Goal: Navigation & Orientation: Find specific page/section

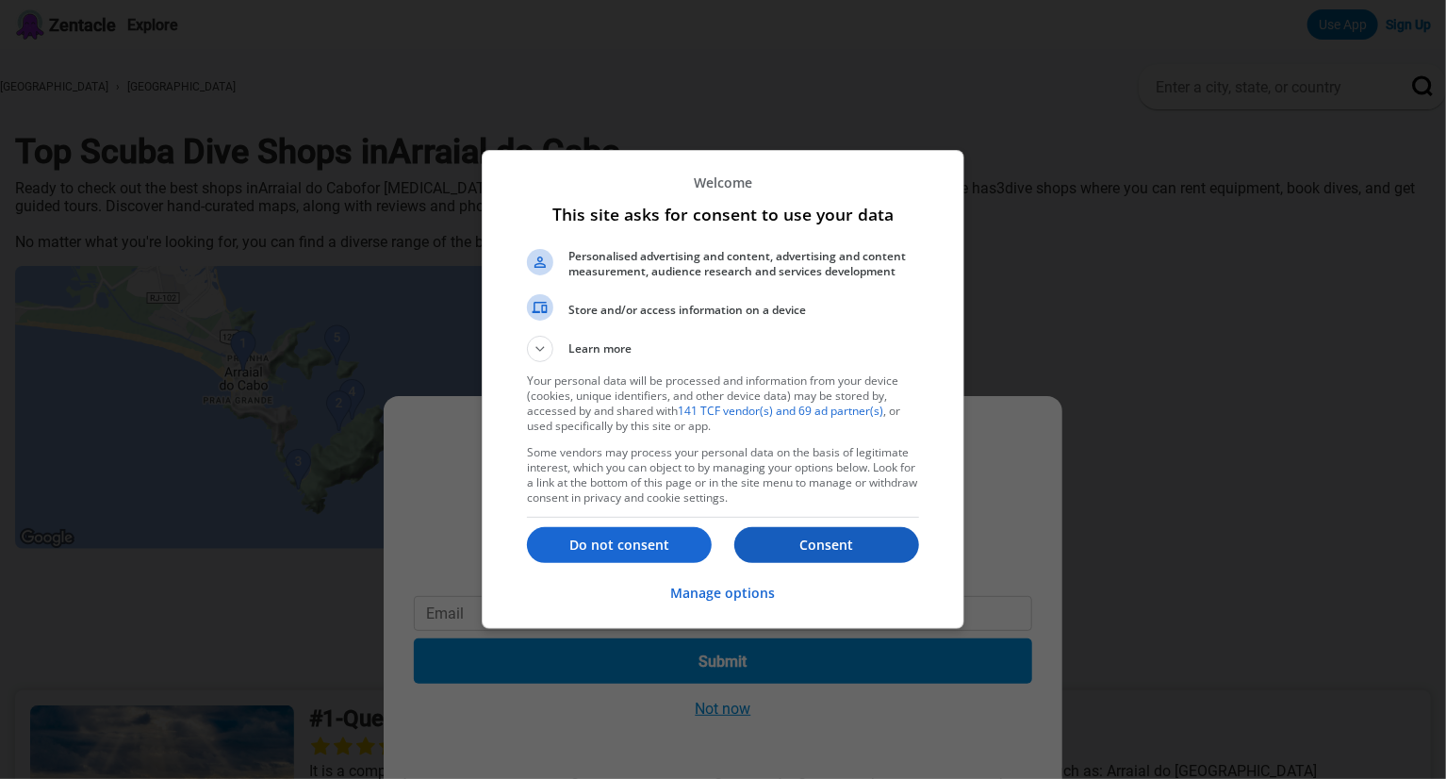
click at [828, 555] on button "Consent" at bounding box center [826, 545] width 185 height 36
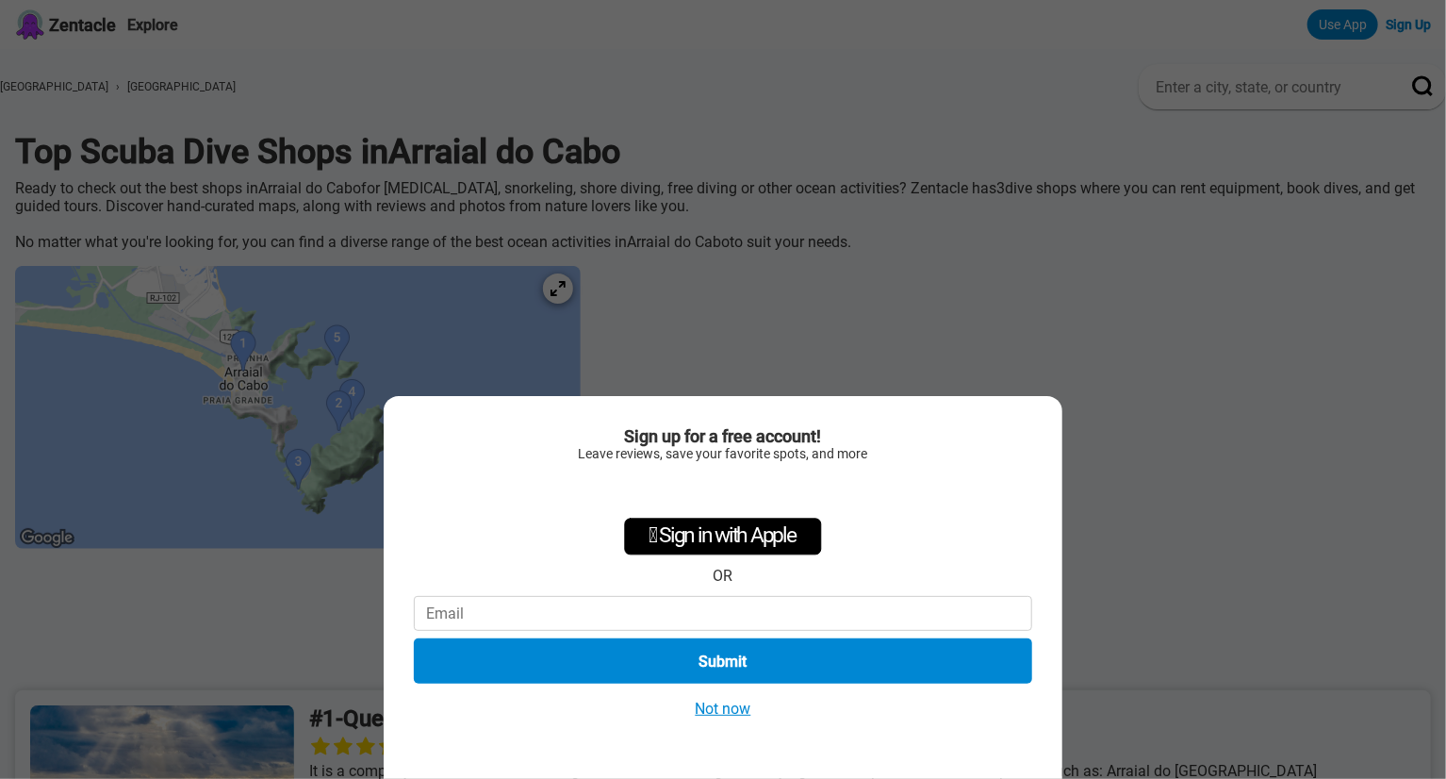
click at [720, 716] on button "Not now" at bounding box center [723, 708] width 67 height 20
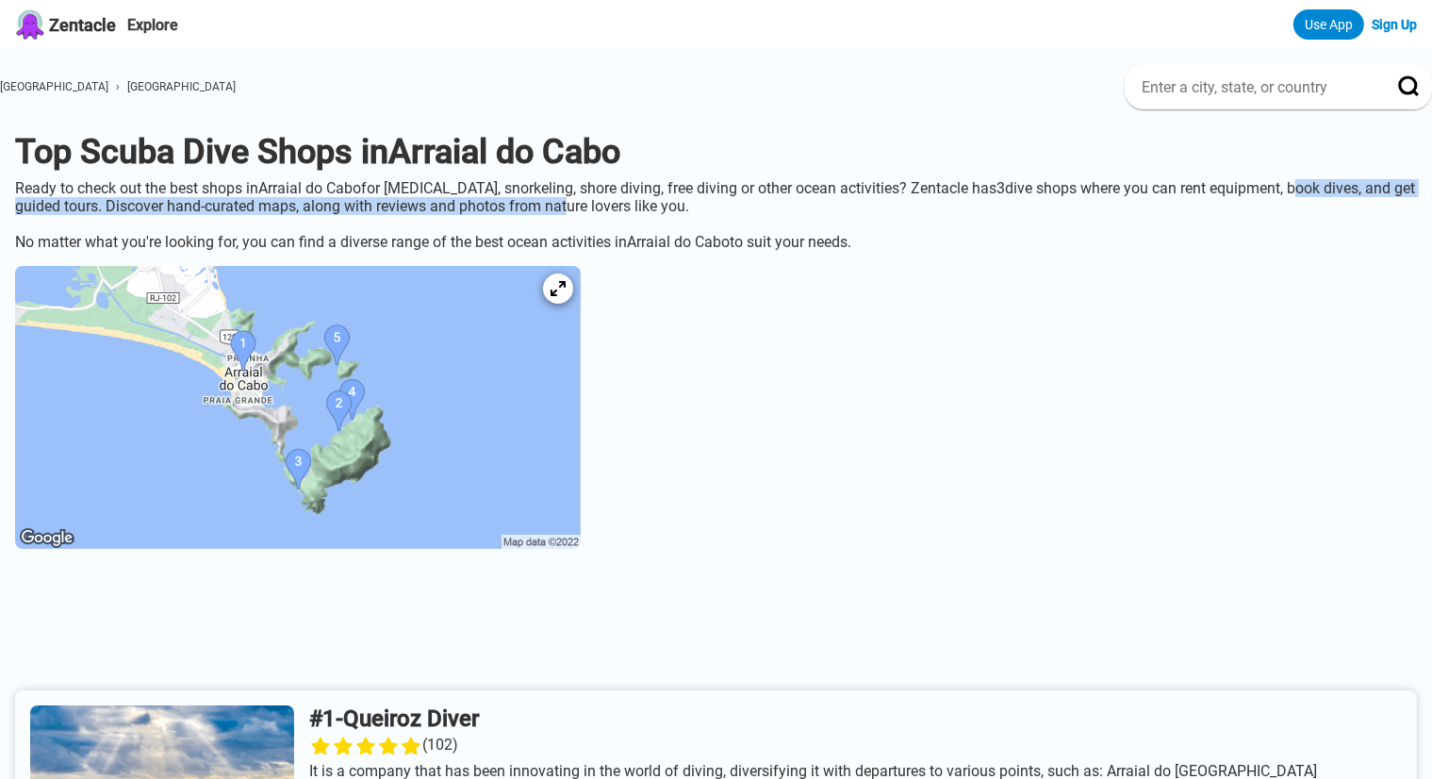
drag, startPoint x: 79, startPoint y: 208, endPoint x: 759, endPoint y: 208, distance: 679.5
click at [759, 208] on div "Ready to check out the best shops in [GEOGRAPHIC_DATA] for [MEDICAL_DATA], snor…" at bounding box center [716, 215] width 1432 height 72
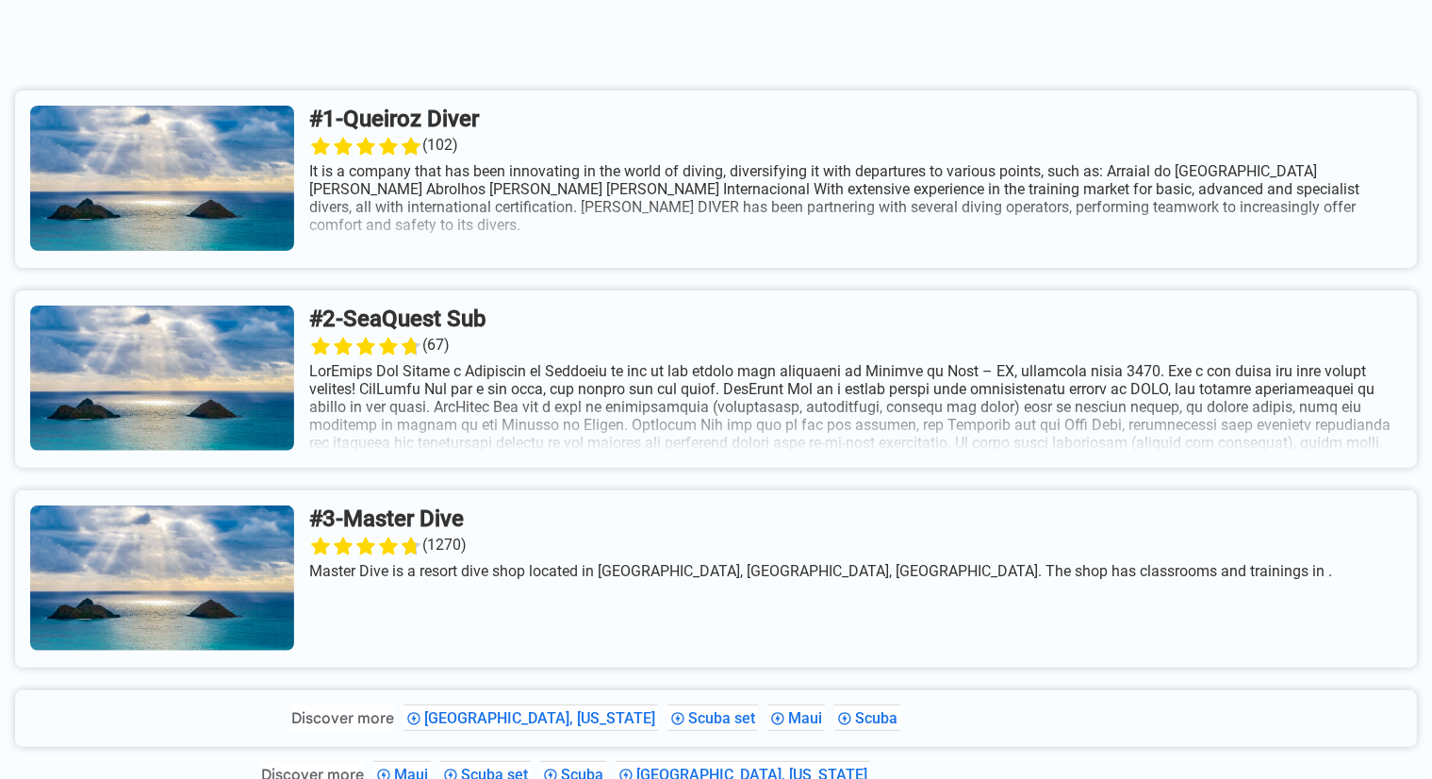
scroll to position [601, 0]
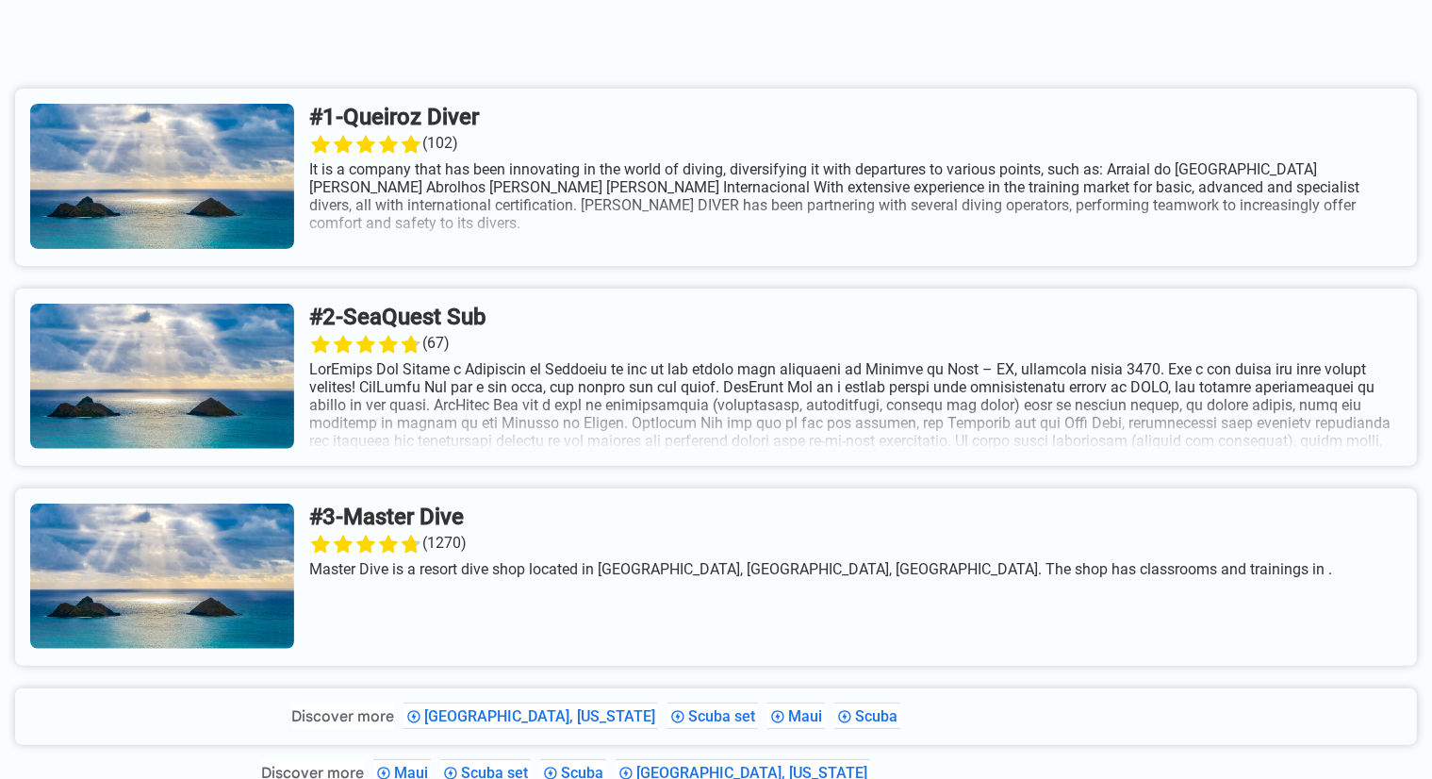
click at [1021, 188] on html "Zentacle Explore Use App Sign Up [GEOGRAPHIC_DATA] › [GEOGRAPHIC_DATA] Top Scub…" at bounding box center [716, 412] width 1432 height 2026
click at [1021, 188] on link at bounding box center [715, 177] width 1401 height 177
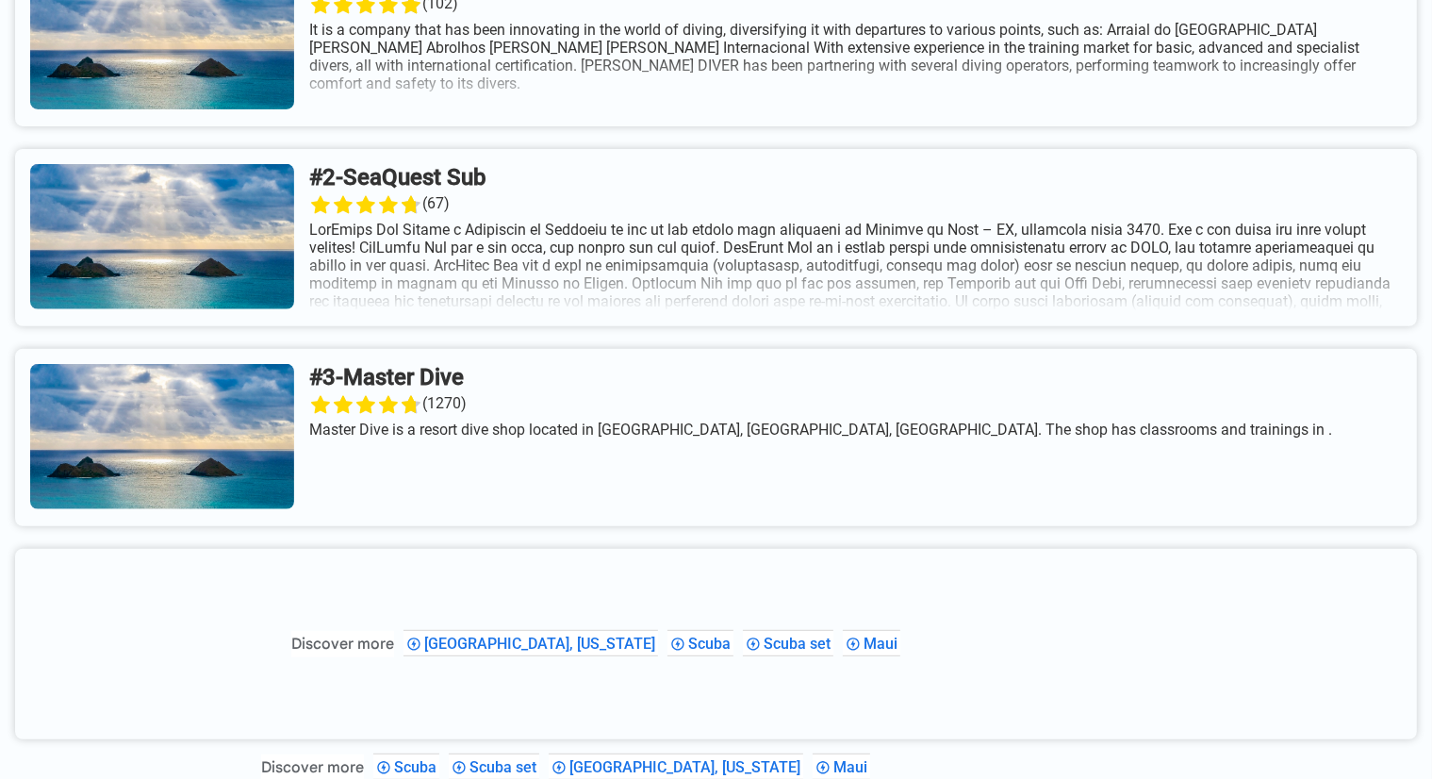
scroll to position [742, 0]
